Goal: Find specific page/section: Find specific page/section

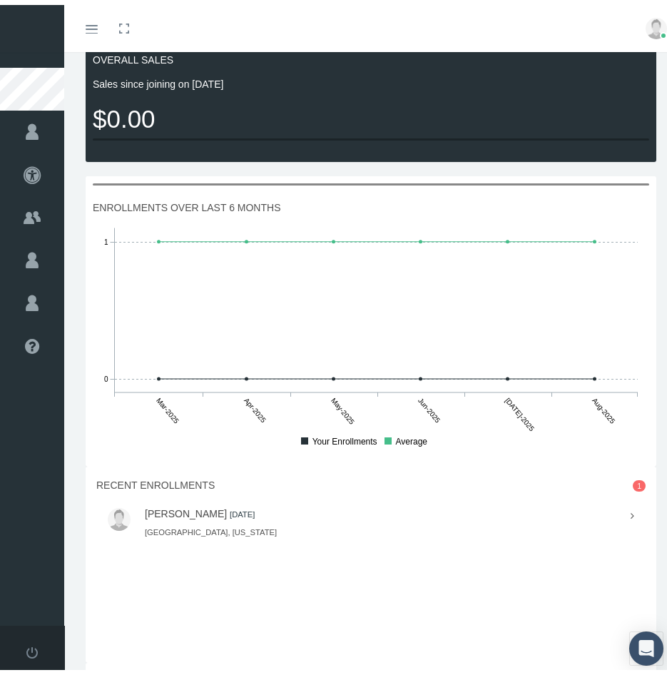
scroll to position [856, 0]
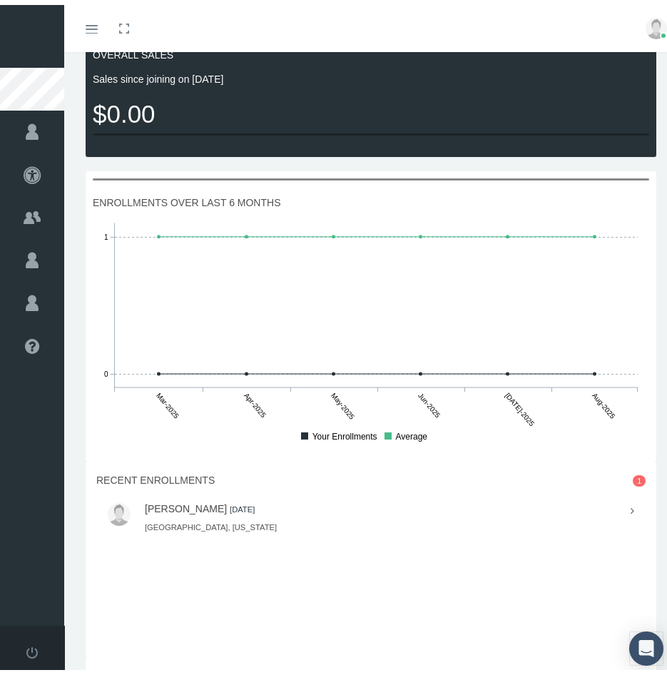
click at [631, 509] on icon at bounding box center [633, 506] width 4 height 16
click at [196, 512] on div "[PERSON_NAME] [DATE] [GEOGRAPHIC_DATA], [US_STATE]" at bounding box center [381, 513] width 472 height 31
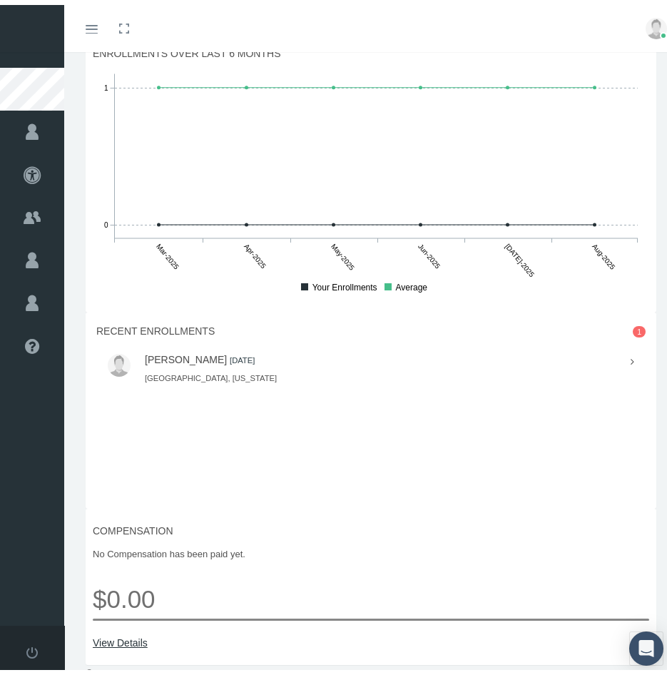
scroll to position [1013, 0]
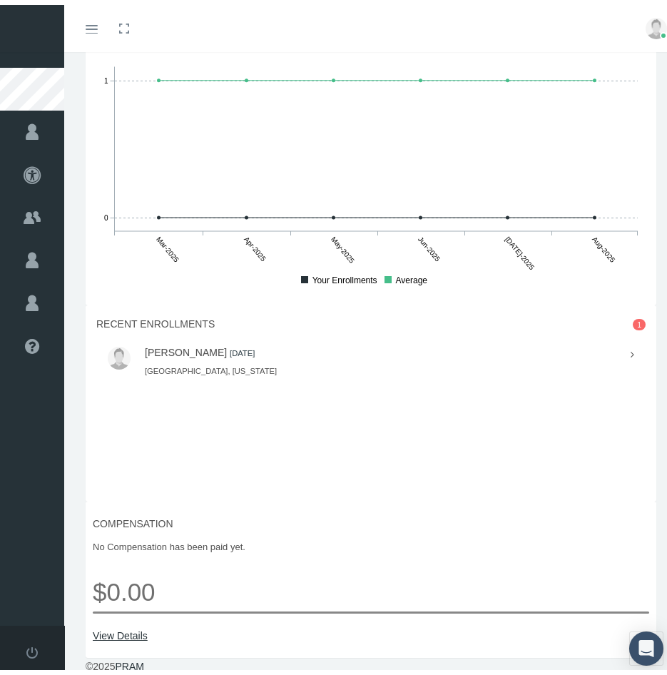
click at [633, 318] on span "1" at bounding box center [639, 320] width 13 height 12
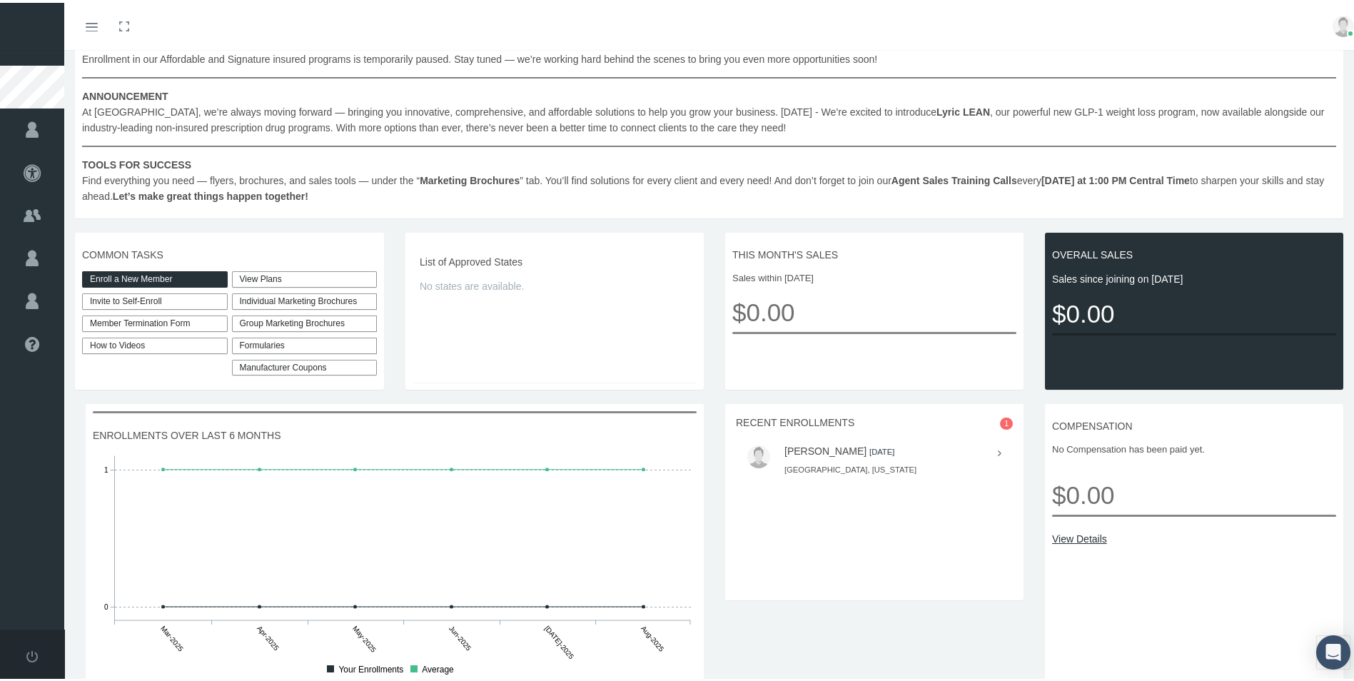
scroll to position [254, 0]
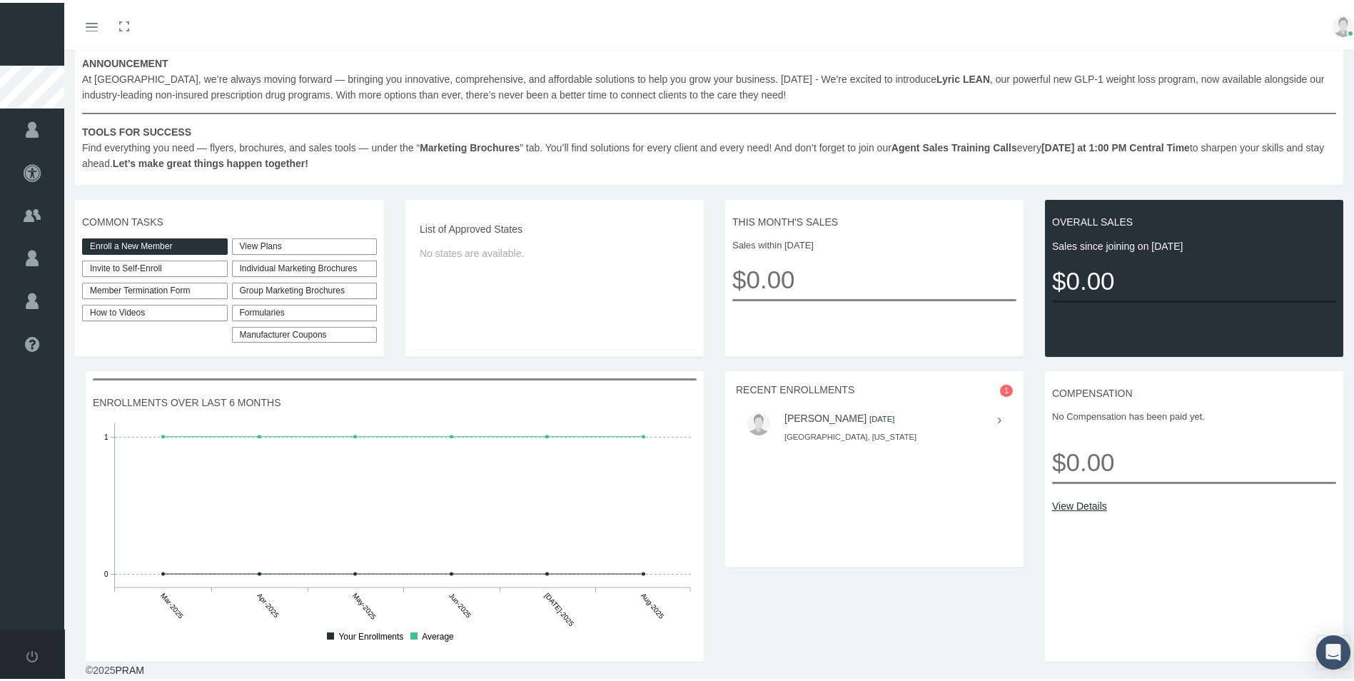
click at [666, 419] on link "[PERSON_NAME]" at bounding box center [825, 415] width 82 height 11
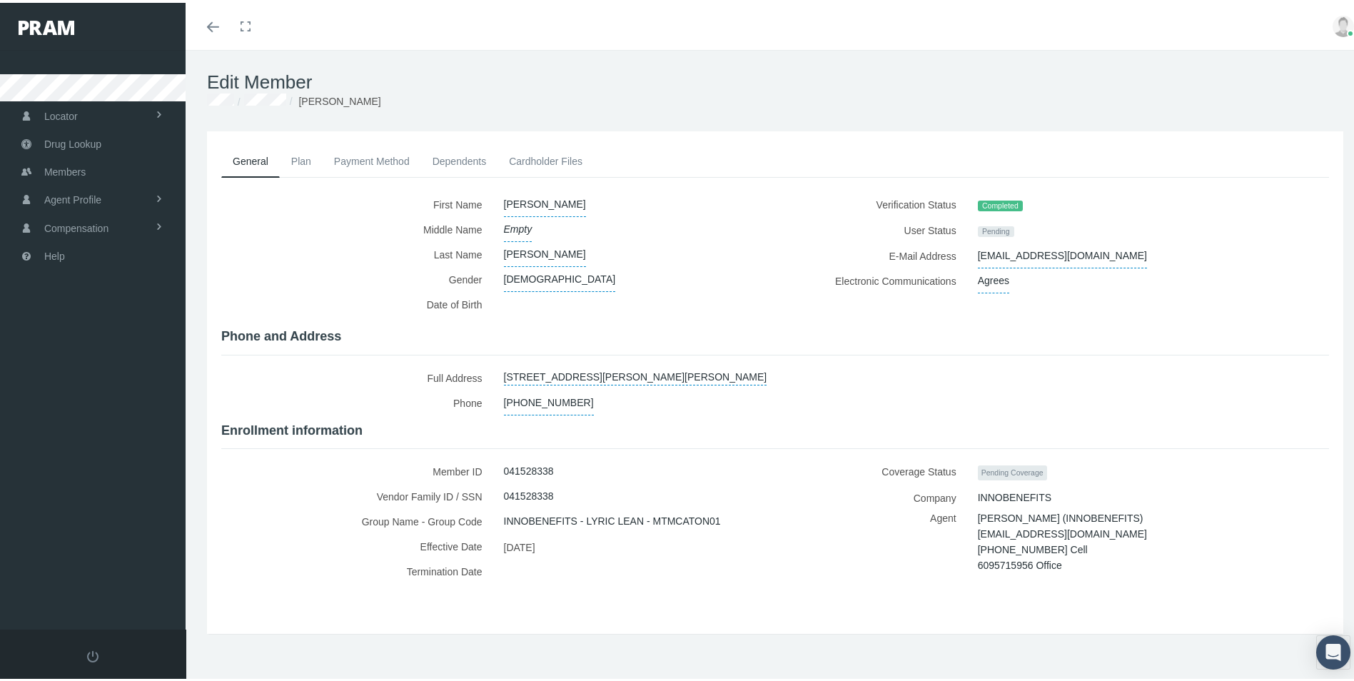
click at [214, 24] on icon "Toggle menubar" at bounding box center [213, 24] width 12 height 9
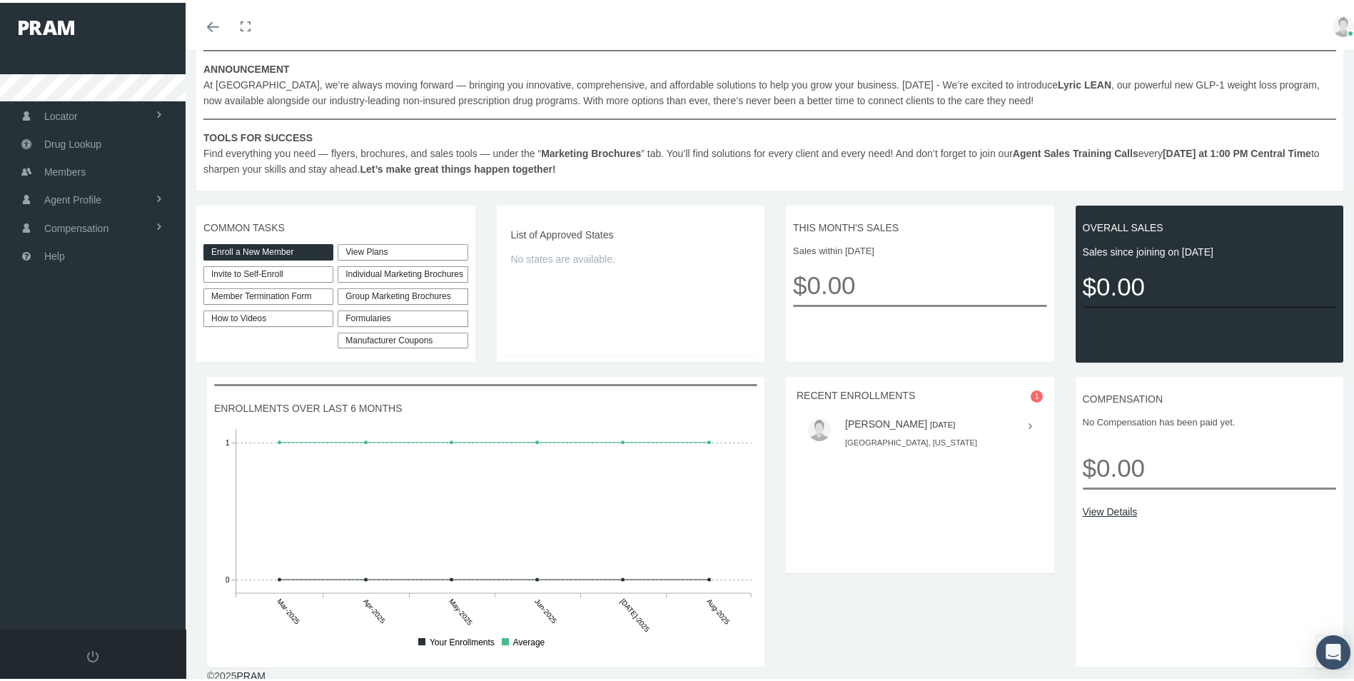
scroll to position [268, 0]
